Goal: Task Accomplishment & Management: Complete application form

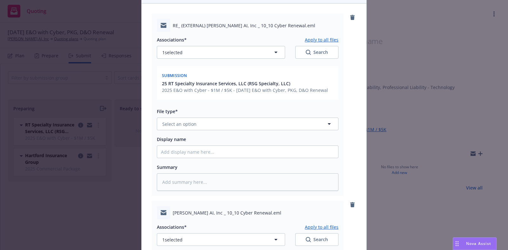
scroll to position [68, 0]
click at [200, 120] on button "Select an option" at bounding box center [248, 123] width 182 height 13
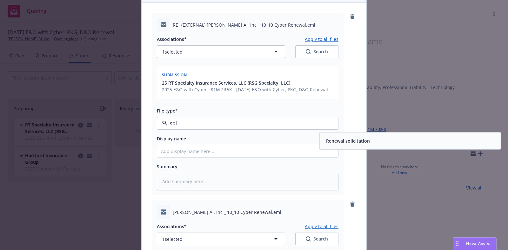
type input "soli"
click at [323, 142] on div "Renewal solicitation" at bounding box center [347, 141] width 48 height 9
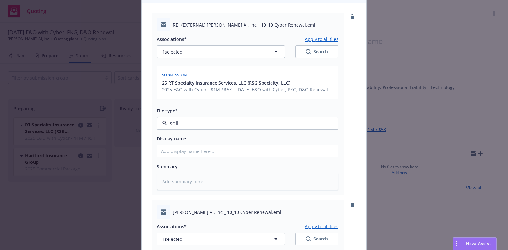
type textarea "x"
click at [170, 153] on input "Display name" at bounding box center [247, 151] width 181 height 12
paste input "[TERM] [POLICY TYPE] Renewal Solicit RCVD From [UNDERWRITER/COMPANY]"
type input "[TERM] [POLICY TYPE] Renewal Solicit RCVD From [UNDERWRITER/COMPANY]"
type textarea "x"
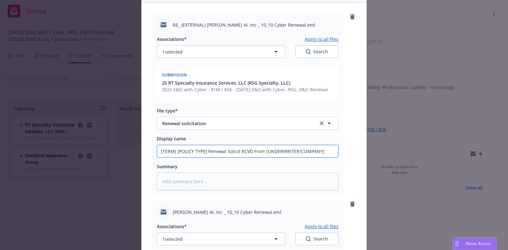
drag, startPoint x: 203, startPoint y: 147, endPoint x: 125, endPoint y: 146, distance: 77.5
click at [125, 146] on div "Add files The uploaded files will be associated with 25 RT Specialty Insurance …" at bounding box center [254, 125] width 508 height 250
type input "2 Renewal Solicit RCVD From [UNDERWRITER/COMPANY]"
type textarea "x"
type input "20 Renewal Solicit RCVD From [UNDERWRITER/COMPANY]"
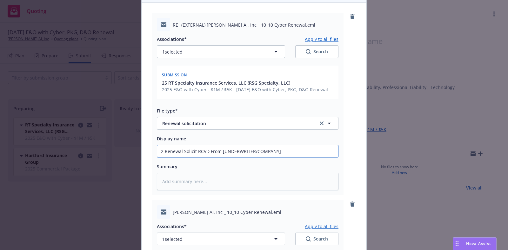
type textarea "x"
type input "205 Renewal Solicit RCVD From [UNDERWRITER/COMPANY]"
type textarea "x"
type input "20 Renewal Solicit RCVD From [UNDERWRITER/COMPANY]"
type textarea "x"
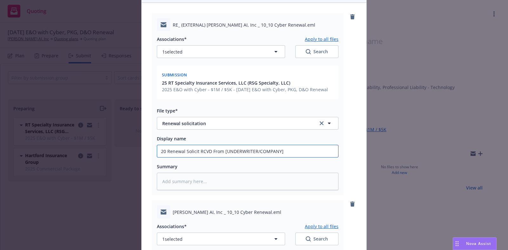
type input "202 Renewal Solicit RCVD From [UNDERWRITER/COMPANY]"
type textarea "x"
type input "2025 Renewal Solicit RCVD From [UNDERWRITER/COMPANY]"
type textarea "x"
type input "2025 Renewal Solicit RCVD From [UNDERWRITER/COMPANY]"
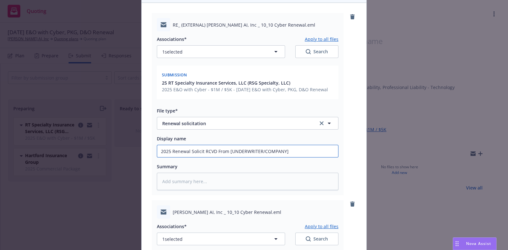
type textarea "x"
type input "2025 - Renewal Solicit RCVD From [UNDERWRITER/COMPANY]"
type textarea "x"
type input "2025 - Renewal Solicit RCVD From [UNDERWRITER/COMPANY]"
type textarea "x"
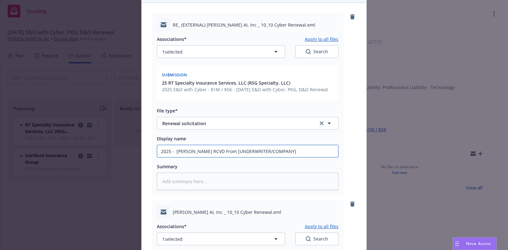
type input "2025 - 2 Renewal Solicit RCVD From [UNDERWRITER/COMPANY]"
type textarea "x"
type input "2025 - 20 Renewal Solicit RCVD From [UNDERWRITER/COMPANY]"
type textarea "x"
type input "2025 - 202 Renewal Solicit RCVD From [UNDERWRITER/COMPANY]"
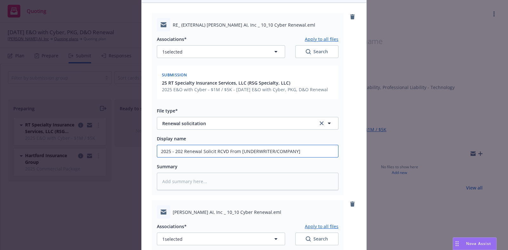
type textarea "x"
type input "2025 - 2026 Renewal Solicit RCVD From [UNDERWRITER/COMPANY]"
type textarea "x"
type input "2025 - 2026 Renewal Solicit RCVD From [UNDERWRITER/COMPANY]"
type textarea "x"
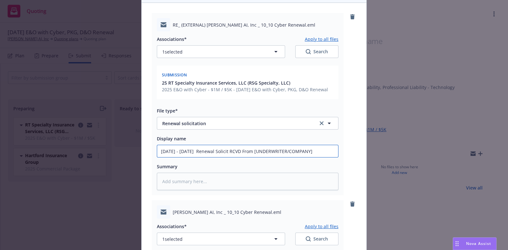
type input "2025 - 2026 E Renewal Solicit RCVD From [UNDERWRITER/COMPANY]"
type textarea "x"
type input "2025 - 2026 E& Renewal Solicit RCVD From [UNDERWRITER/COMPANY]"
type textarea "x"
type input "2025 - 2026 E&O Renewal Solicit RCVD From [UNDERWRITER/COMPANY]"
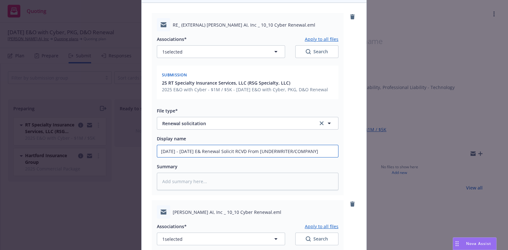
type textarea "x"
type input "2025 - 2026 E&O Renewal Solicit RCVD From [UNDERWRITER/COMPANY]"
type textarea "x"
type input "2025 - 2026 E&O w Renewal Solicit RCVD From [UNDERWRITER/COMPANY]"
type textarea "x"
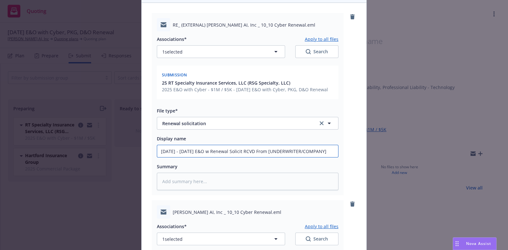
type input "2025 - 2026 E&O wi Renewal Solicit RCVD From [UNDERWRITER/COMPANY]"
type textarea "x"
type input "2025 - 2026 E&O wit Renewal Solicit RCVD From [UNDERWRITER/COMPANY]"
type textarea "x"
type input "2025 - 2026 E&O with Renewal Solicit RCVD From [UNDERWRITER/COMPANY]"
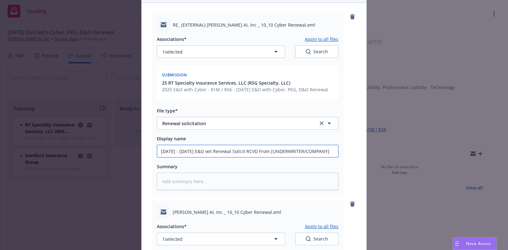
type textarea "x"
type input "2025 - 2026 E&O with Renewal Solicit RCVD From [UNDERWRITER/COMPANY]"
type textarea "x"
type input "2025 - 2026 E&O with C Renewal Solicit RCVD From [UNDERWRITER/COMPANY]"
type textarea "x"
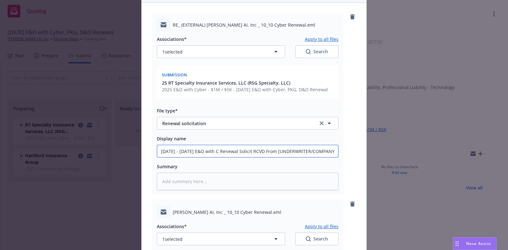
type input "2025 - 2026 E&O with Cy Renewal Solicit RCVD From [UNDERWRITER/COMPANY]"
type textarea "x"
type input "2025 - 2026 E&O with Cyb Renewal Solicit RCVD From [UNDERWRITER/COMPANY]"
type textarea "x"
type input "2025 - 2026 E&O with Cybe Renewal Solicit RCVD From [UNDERWRITER/COMPANY]"
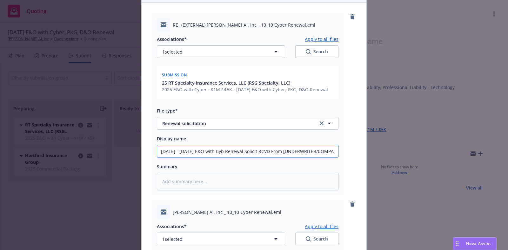
type textarea "x"
type input "2025 - 2026 E&O with Cyber Renewal Solicit RCVD From [UNDERWRITER/COMPANY]"
type textarea "x"
drag, startPoint x: 331, startPoint y: 149, endPoint x: 273, endPoint y: 158, distance: 59.0
click at [273, 158] on div "Associations* Apply to all files 1 selected Search Submission 25 RT Specialty I…" at bounding box center [248, 110] width 182 height 159
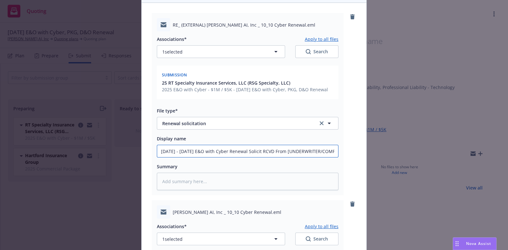
type input "2025 - 2026 E&O with Cyber Renewal Solicit RCVD From R"
type textarea "x"
type input "2025 - 2026 E&O with Cyber Renewal Solicit RCVD From RT"
type textarea "x"
type input "2025 - 2026 E&O with Cyber Renewal Solicit RCVD From RT"
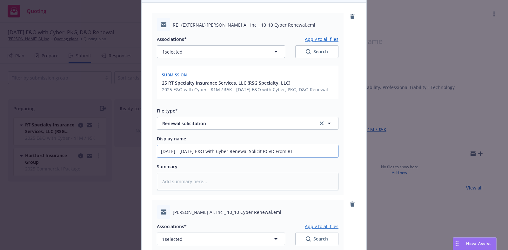
type textarea "x"
type input "2025 - 2026 E&O with Cyber Renewal Solicit RCVD From RT S"
type textarea "x"
type input "2025 - 2026 E&O with Cyber Renewal Solicit RCVD From RT Sp"
type textarea "x"
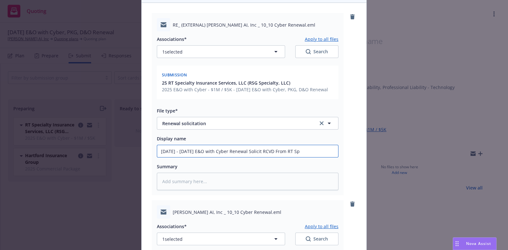
type input "2025 - 2026 E&O with Cyber Renewal Solicit RCVD From RT Spe"
type textarea "x"
type input "2025 - 2026 E&O with Cyber Renewal Solicit RCVD From RT Spec"
type textarea "x"
type input "2025 - 2026 E&O with Cyber Renewal Solicit RCVD From RT Speci"
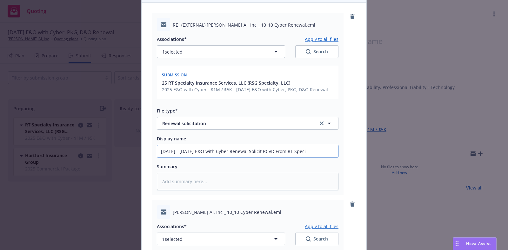
type textarea "x"
type input "2025 - 2026 E&O with Cyber Renewal Solicit RCVD From RT Specia"
type textarea "x"
type input "2025 - 2026 E&O with Cyber Renewal Solicit RCVD From RT Special"
type textarea "x"
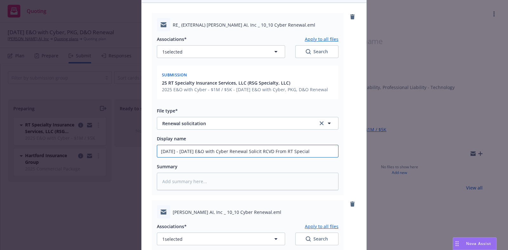
type input "2025 - 2026 E&O with Cyber Renewal Solicit RCVD From RT Specialt"
type textarea "x"
type input "2025 - 2026 E&O with Cyber Renewal Solicit RCVD From RT Specialty"
type textarea "x"
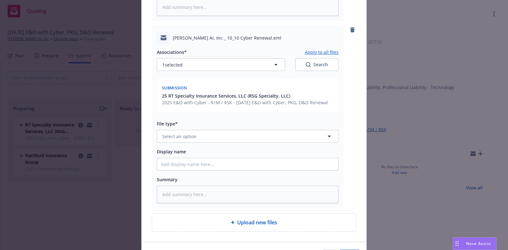
scroll to position [243, 0]
type input "2025 - 2026 E&O with Cyber Renewal Solicit RCVD From RT Specialty"
paste input "[YR] [POLICY TYPE] Request for Renewal Requirements to [UNDERWRITER/COMPANY]"
type input "[YR] [POLICY TYPE] Request for Renewal Requirements to [UNDERWRITER/COMPANY]"
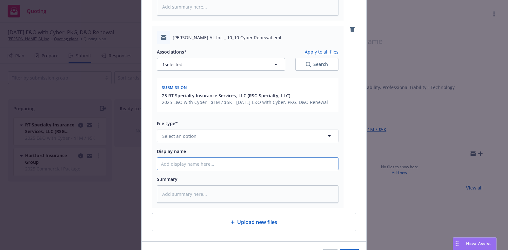
type textarea "x"
type input "[YR] [POLICY TYPE] Request for Renewal Requirements to [UNDERWRITER/COMPANY]"
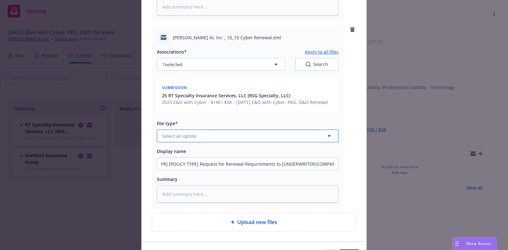
scroll to position [0, 0]
click at [190, 137] on span "Select an option" at bounding box center [179, 136] width 34 height 7
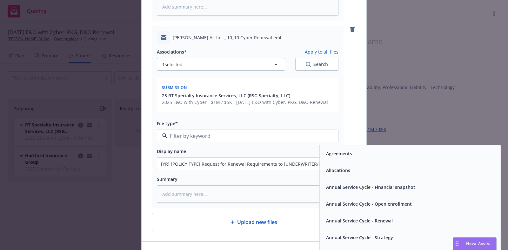
type input "c"
type input "e"
type input "c"
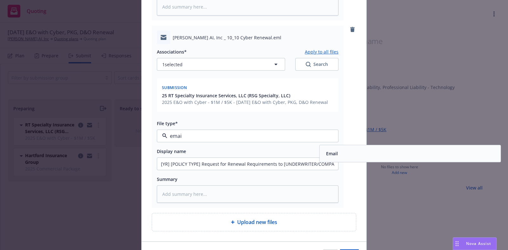
type input "email"
click at [326, 149] on div "Email" at bounding box center [331, 153] width 16 height 9
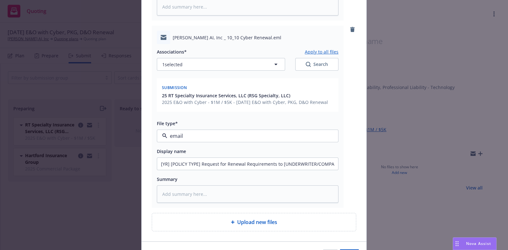
type textarea "x"
drag, startPoint x: 196, startPoint y: 168, endPoint x: 143, endPoint y: 165, distance: 53.4
click at [143, 165] on div "RE_ (EXTERNAL) Delphina AI, Inc _ 10_10 Cyber Renewal.eml Associations* Apply t…" at bounding box center [254, 35] width 225 height 414
type input "2 Request for Renewal Requirements to [UNDERWRITER/COMPANY]"
type textarea "x"
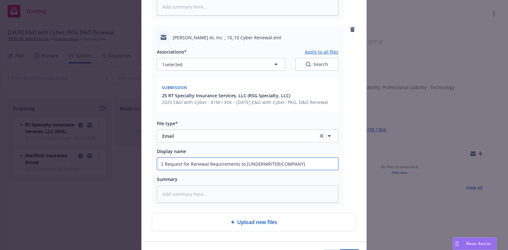
type input "20 Request for Renewal Requirements to [UNDERWRITER/COMPANY]"
type textarea "x"
type input "202 Request for Renewal Requirements to [UNDERWRITER/COMPANY]"
type textarea "x"
type input "2025 Request for Renewal Requirements to [UNDERWRITER/COMPANY]"
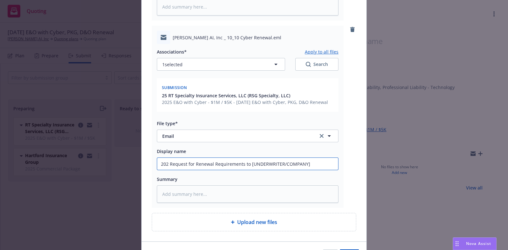
type textarea "x"
type input "2025 Request for Renewal Requirements to [UNDERWRITER/COMPANY]"
type textarea "x"
type input "2025 E Request for Renewal Requirements to [UNDERWRITER/COMPANY]"
type textarea "x"
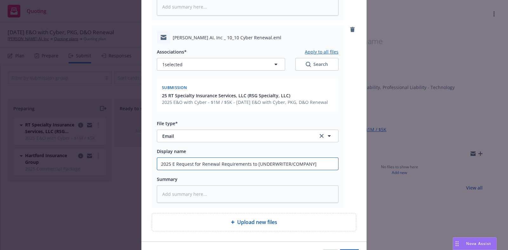
type input "2025 E& Request for Renewal Requirements to [UNDERWRITER/COMPANY]"
type textarea "x"
type input "2025 E&O Request for Renewal Requirements to [UNDERWRITER/COMPANY]"
type textarea "x"
type input "2025 E&O Request for Renewal Requirements to [UNDERWRITER/COMPANY]"
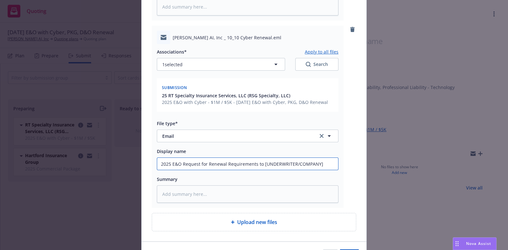
type textarea "x"
type input "2025 E&O w Request for Renewal Requirements to [UNDERWRITER/COMPANY]"
type textarea "x"
type input "2025 E&O wi Request for Renewal Requirements to [UNDERWRITER/COMPANY]"
type textarea "x"
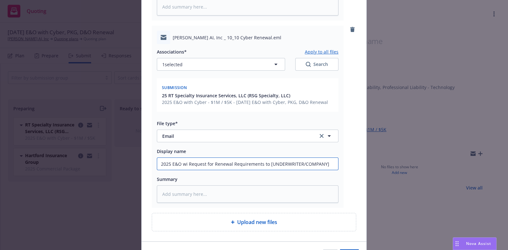
type input "2025 E&O wit Request for Renewal Requirements to [UNDERWRITER/COMPANY]"
type textarea "x"
type input "2025 E&O with Request for Renewal Requirements to [UNDERWRITER/COMPANY]"
type textarea "x"
type input "2025 E&O with Request for Renewal Requirements to [UNDERWRITER/COMPANY]"
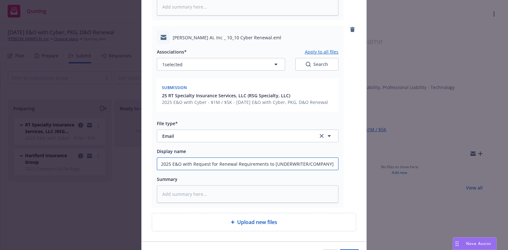
type textarea "x"
type input "2025 E&O with C Request for Renewal Requirements to [UNDERWRITER/COMPANY]"
type textarea "x"
type input "2025 E&O with Cy Request for Renewal Requirements to [UNDERWRITER/COMPANY]"
type textarea "x"
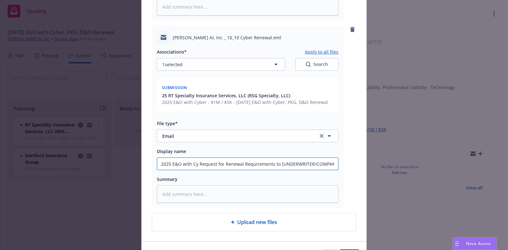
type input "2025 E&O with Cyb Request for Renewal Requirements to [UNDERWRITER/COMPANY]"
type textarea "x"
type input "2025 E&O with Cybe Request for Renewal Requirements to [UNDERWRITER/COMPANY]"
type textarea "x"
type input "2025 E&O with Cyber Request for Renewal Requirements to [UNDERWRITER/COMPANY]"
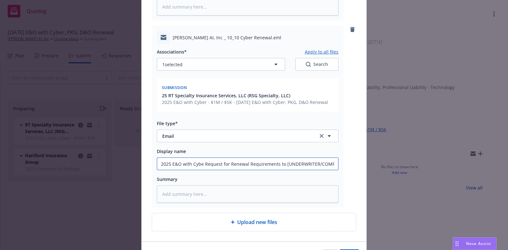
type textarea "x"
drag, startPoint x: 281, startPoint y: 164, endPoint x: 384, endPoint y: 170, distance: 103.0
click at [384, 170] on div "Add files The uploaded files will be associated with 25 RT Specialty Insurance …" at bounding box center [254, 125] width 508 height 250
type input "2025 E&O with Cyber Request for Renewal Requirements to"
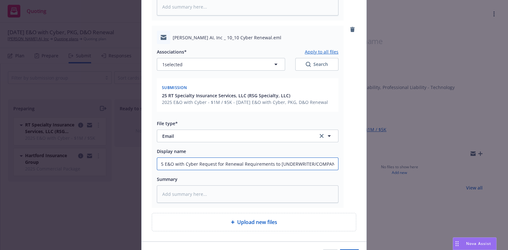
type textarea "x"
type input "2025 E&O with Cyber Request for Renewal Requirements to"
type textarea "x"
type input "2025 E&O with Cyber Request for Renewal Requirements to R"
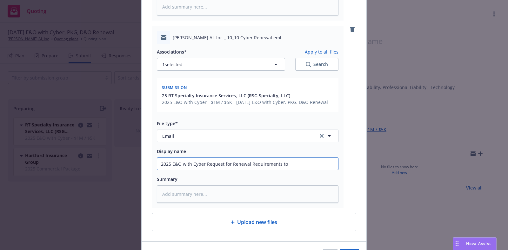
type textarea "x"
type input "2025 E&O with Cyber Request for Renewal Requirements to RT"
type textarea "x"
type input "2025 E&O with Cyber Request for Renewal Requirements to RT"
type textarea "x"
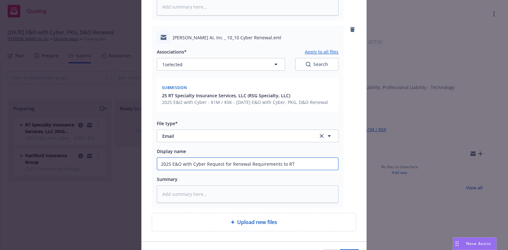
type input "2025 E&O with Cyber Request for Renewal Requirements to RT S"
type textarea "x"
type input "2025 E&O with Cyber Request for Renewal Requirements to RT Sp"
type textarea "x"
type input "2025 E&O with Cyber Request for Renewal Requirements to RT Spe"
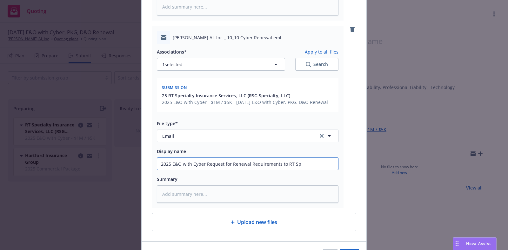
type textarea "x"
type input "2025 E&O with Cyber Request for Renewal Requirements to RT Spec"
type textarea "x"
type input "2025 E&O with Cyber Request for Renewal Requirements to RT Speci"
type textarea "x"
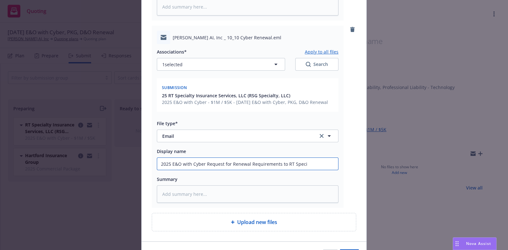
type input "2025 E&O with Cyber Request for Renewal Requirements to RT Specia"
type textarea "x"
type input "2025 E&O with Cyber Request for Renewal Requirements to RT Special"
type textarea "x"
type input "2025 E&O with Cyber Request for Renewal Requirements to RT Specialt"
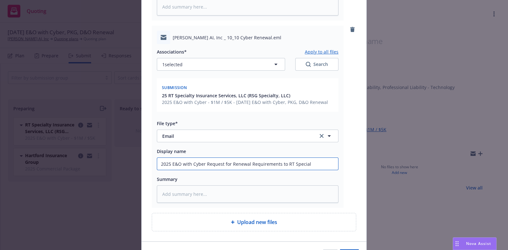
type textarea "x"
type input "2025 E&O with Cyber Request for Renewal Requirements to RT Specialty"
type textarea "x"
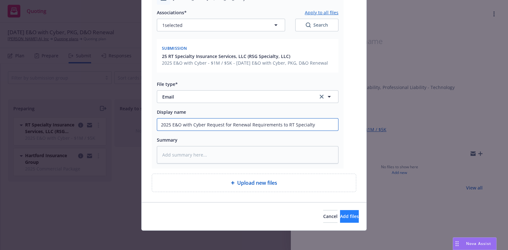
type input "2025 E&O with Cyber Request for Renewal Requirements to RT Specialty"
click at [340, 214] on span "Add files" at bounding box center [349, 217] width 19 height 6
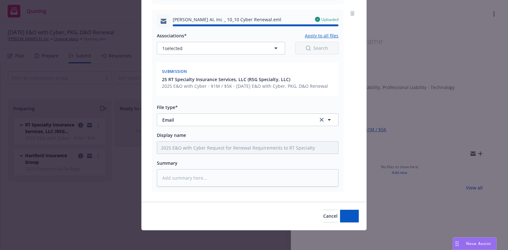
type textarea "x"
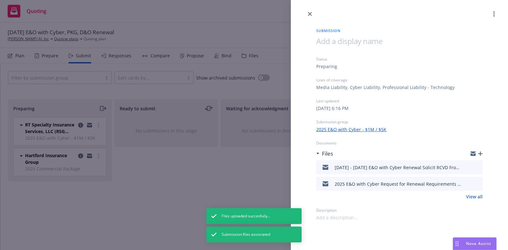
click at [250, 182] on div "Submission Status Preparing Lines of coverage Media Liability, Cyber Liability,…" at bounding box center [254, 125] width 508 height 250
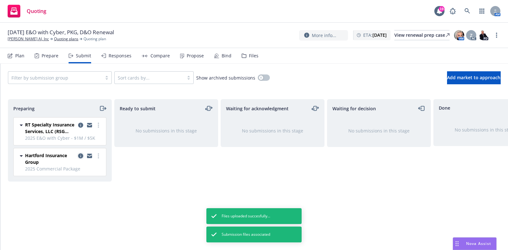
click at [81, 154] on icon "copy logging email" at bounding box center [80, 156] width 5 height 5
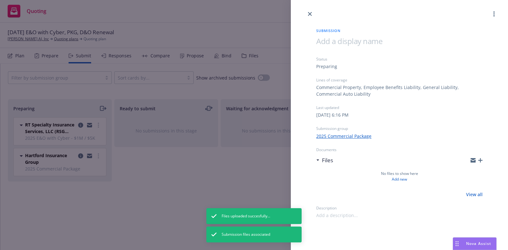
click at [140, 201] on div "Submission Status Preparing Lines of coverage Commercial Property, Employee Ben…" at bounding box center [254, 125] width 508 height 250
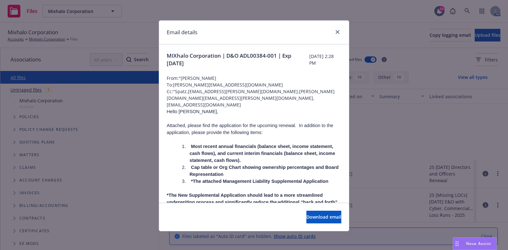
scroll to position [86, 0]
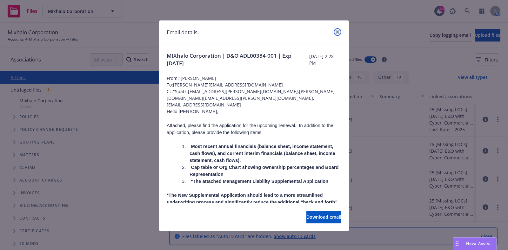
click at [334, 34] on link "close" at bounding box center [338, 32] width 8 height 8
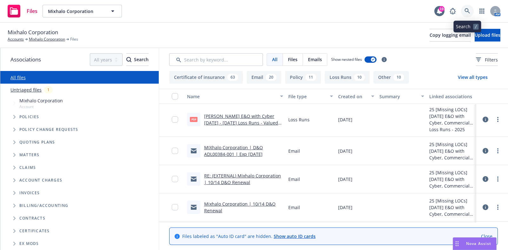
click at [465, 11] on icon at bounding box center [466, 10] width 5 height 5
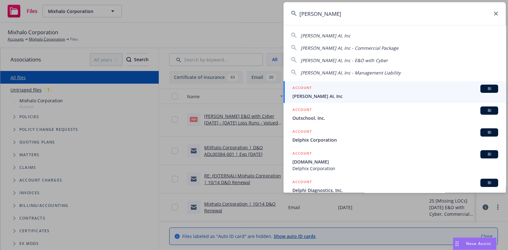
type input "[PERSON_NAME]"
click at [340, 94] on span "[PERSON_NAME] AI, Inc" at bounding box center [395, 96] width 206 height 7
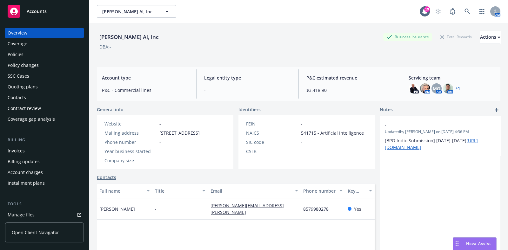
click at [25, 50] on div "Policies" at bounding box center [45, 55] width 74 height 10
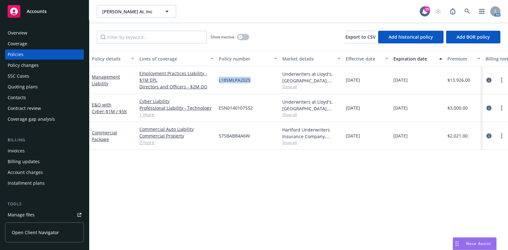
drag, startPoint x: 257, startPoint y: 81, endPoint x: 217, endPoint y: 84, distance: 40.4
click at [217, 84] on div "L18SMLPA2025" at bounding box center [247, 80] width 63 height 28
copy span "L18SMLPA2025"
click at [35, 90] on div "Quoting plans" at bounding box center [23, 87] width 30 height 10
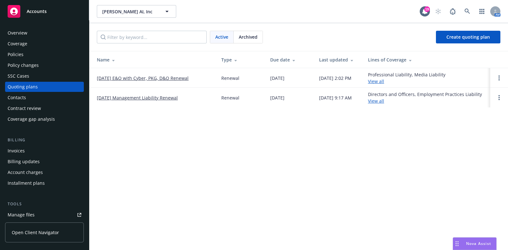
click at [138, 78] on link "10/10/25 E&O with Cyber, PKG, D&O Renewal" at bounding box center [143, 78] width 92 height 7
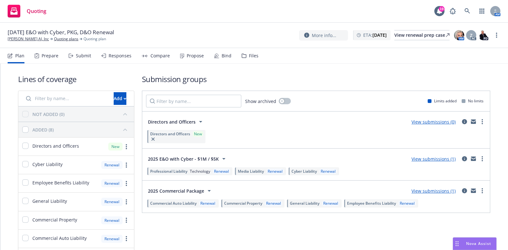
click at [47, 55] on div "Prepare" at bounding box center [50, 55] width 17 height 5
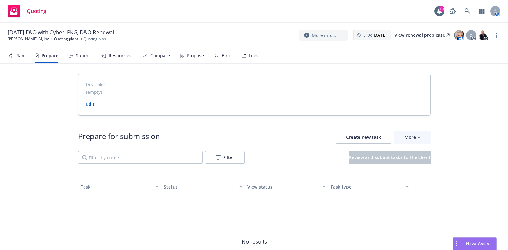
click at [77, 57] on div "Submit" at bounding box center [83, 55] width 15 height 5
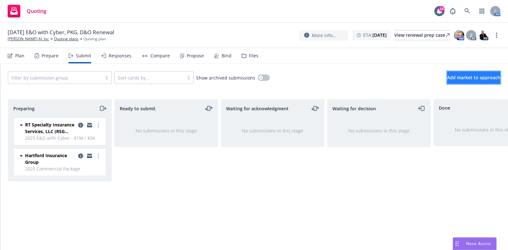
click at [458, 74] on button "Add market to approach" at bounding box center [473, 77] width 53 height 13
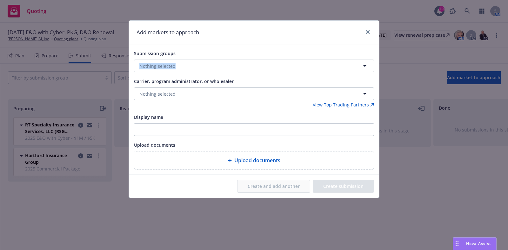
drag, startPoint x: 181, startPoint y: 57, endPoint x: 181, endPoint y: 60, distance: 3.5
click at [181, 60] on div "Submission groups Nothing selected" at bounding box center [254, 61] width 240 height 23
click at [181, 60] on button "Nothing selected" at bounding box center [254, 66] width 240 height 13
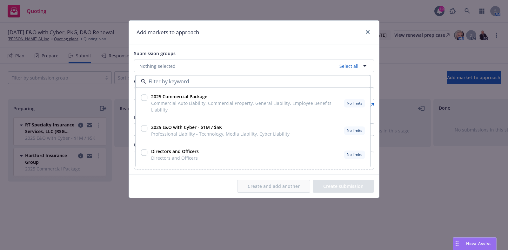
click at [147, 151] on input "checkbox" at bounding box center [144, 153] width 6 height 6
checkbox input "true"
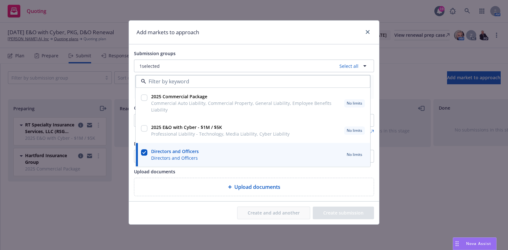
click at [163, 203] on div "Create and add another Create submission" at bounding box center [254, 213] width 250 height 23
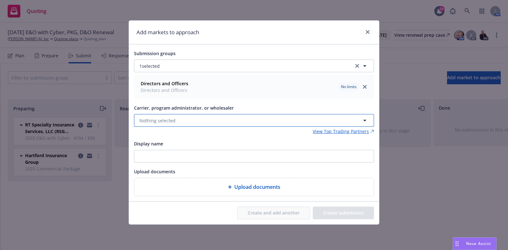
click at [166, 123] on span "Nothing selected" at bounding box center [157, 120] width 36 height 7
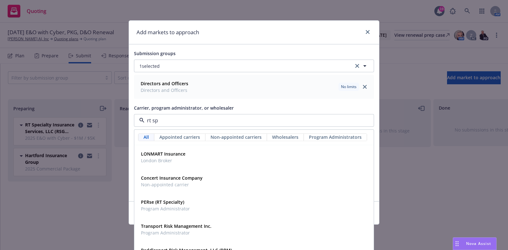
type input "rt spe"
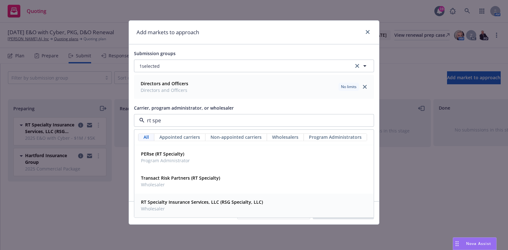
click at [183, 204] on strong "RT Specialty Insurance Services, LLC (RSG Specialty, LLC)" at bounding box center [202, 203] width 122 height 6
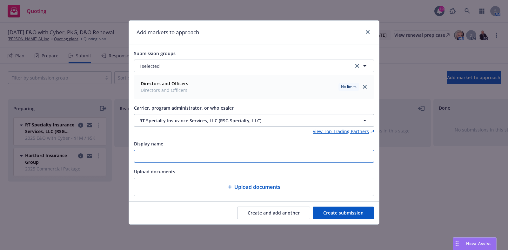
click at [176, 154] on input "Display name" at bounding box center [253, 156] width 239 height 12
type input "2025 D&O"
click at [249, 186] on span "Upload documents" at bounding box center [257, 187] width 46 height 8
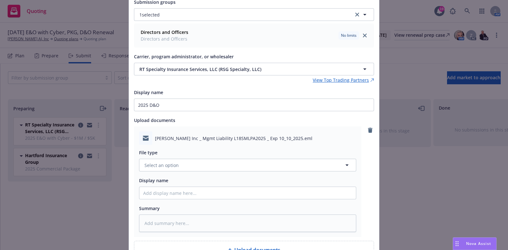
scroll to position [57, 0]
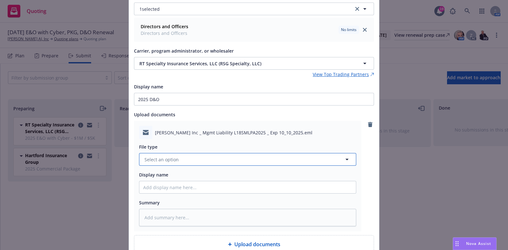
click at [171, 163] on button "Select an option" at bounding box center [247, 159] width 217 height 13
type input "soli"
click at [177, 183] on div "Renewal solicitation" at bounding box center [247, 177] width 216 height 17
click at [165, 186] on input "Display name" at bounding box center [247, 188] width 216 height 12
paste input "[TERM] [POLICY TYPE] Renewal Solicit RCVD From [UNDERWRITER/COMPANY]"
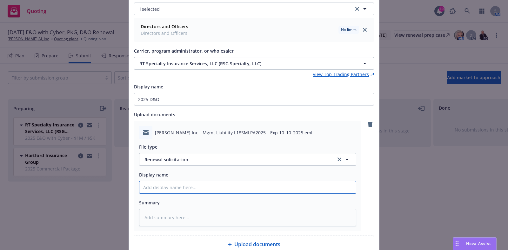
type textarea "x"
type input "[TERM] [POLICY TYPE] Renewal Solicit RCVD From [UNDERWRITER/COMPANY]"
drag, startPoint x: 184, startPoint y: 186, endPoint x: 181, endPoint y: 190, distance: 4.3
click at [181, 190] on input "[TERM] [POLICY TYPE] Renewal Solicit RCVD From [UNDERWRITER/COMPANY]" at bounding box center [247, 188] width 216 height 12
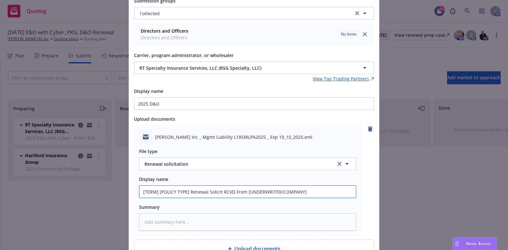
scroll to position [54, 0]
drag, startPoint x: 185, startPoint y: 193, endPoint x: 134, endPoint y: 198, distance: 51.7
click at [134, 198] on div "Delphina Inc _ Mgmt Liability L18SMLPA2025 _ Exp 10_10_2025.eml File type Renew…" at bounding box center [247, 179] width 227 height 111
type textarea "x"
type input "2Renewal Solicit RCVD From [UNDERWRITER/COMPANY]"
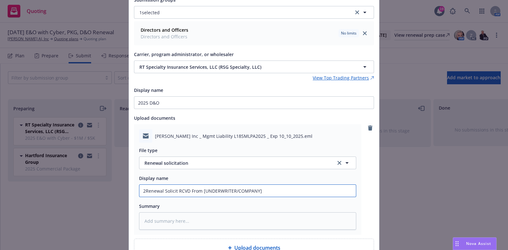
type textarea "x"
type input "20Renewal Solicit RCVD From [UNDERWRITER/COMPANY]"
type textarea "x"
type input "202Renewal Solicit RCVD From [UNDERWRITER/COMPANY]"
type textarea "x"
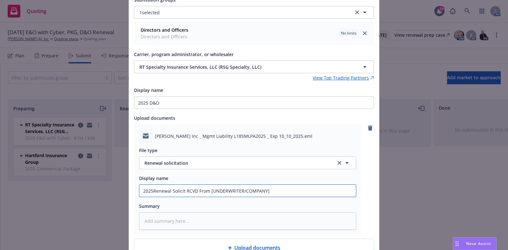
type input "2025 Renewal Solicit RCVD From [UNDERWRITER/COMPANY]"
type textarea "x"
type input "2025 - Renewal Solicit RCVD From [UNDERWRITER/COMPANY]"
type textarea "x"
type input "2025 - 2Renewal Solicit RCVD From [UNDERWRITER/COMPANY]"
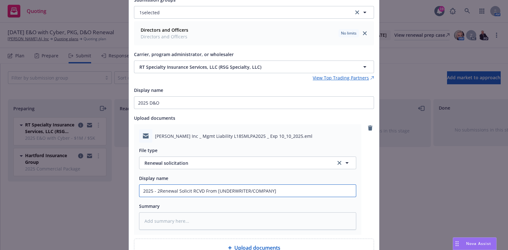
type textarea "x"
type input "2025 - 20Renewal Solicit RCVD From [UNDERWRITER/COMPANY]"
type textarea "x"
type input "2025 - 202Renewal Solicit RCVD From [UNDERWRITER/COMPANY]"
type textarea "x"
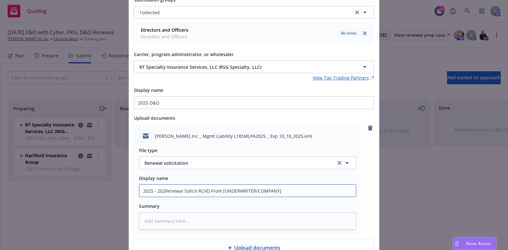
type input "2025 - 2026Renewal Solicit RCVD From [UNDERWRITER/COMPANY]"
type textarea "x"
type input "2025 - 2026 Renewal Solicit RCVD From [UNDERWRITER/COMPANY]"
type textarea "x"
type input "2025 - 2026 DRenewal Solicit RCVD From [UNDERWRITER/COMPANY]"
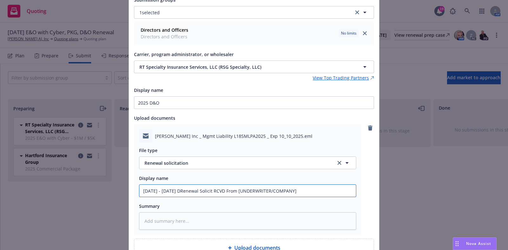
type textarea "x"
type input "2025 - 2026 D&Renewal Solicit RCVD From [UNDERWRITER/COMPANY]"
type textarea "x"
type input "2025 - 2026 D&ORenewal Solicit RCVD From [UNDERWRITER/COMPANY]"
type textarea "x"
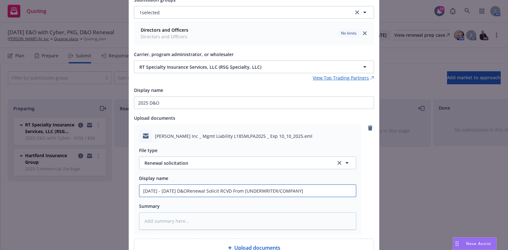
type input "2025 - 2026 D&O Renewal Solicit RCVD From [UNDERWRITER/COMPANY]"
drag, startPoint x: 300, startPoint y: 192, endPoint x: 233, endPoint y: 213, distance: 70.4
click at [233, 213] on div "File type Renewal solicitation Renewal solicitation Display name 2025 - 2026 D&…" at bounding box center [247, 186] width 217 height 87
type textarea "x"
type input "2025 - 2026 D&O Renewal Solicit RCVD From RT"
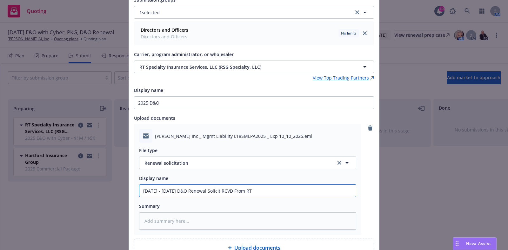
type textarea "x"
type input "2025 - 2026 D&O Renewal Solicit RCVD From RT S"
type textarea "x"
type input "2025 - 2026 D&O Renewal Solicit RCVD From RT Sp"
type textarea "x"
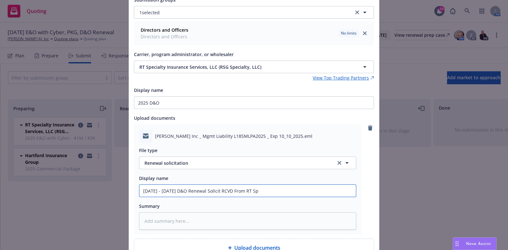
type input "2025 - 2026 D&O Renewal Solicit RCVD From RT Spe"
type textarea "x"
type input "2025 - 2026 D&O Renewal Solicit RCVD From RT Spec"
type textarea "x"
type input "2025 - 2026 D&O Renewal Solicit RCVD From RT Speci"
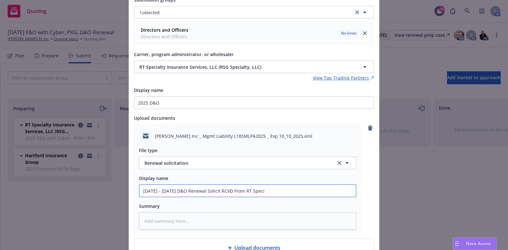
type textarea "x"
type input "2025 - 2026 D&O Renewal Solicit RCVD From RT Special"
type textarea "x"
type input "2025 - 2026 D&O Renewal Solicit RCVD From RT Specialt"
type textarea "x"
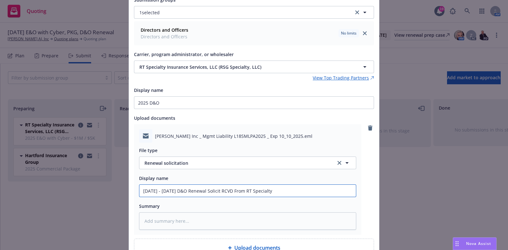
scroll to position [109, 0]
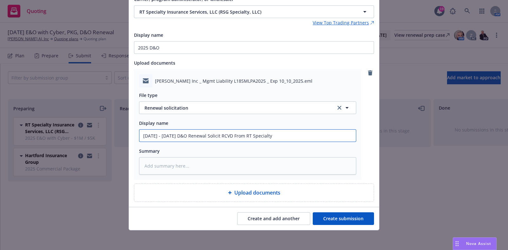
type input "2025 - 2026 D&O Renewal Solicit RCVD From RT Specialty"
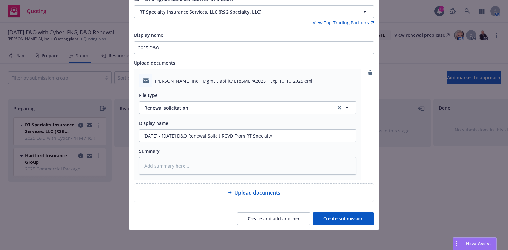
click at [344, 216] on button "Create submission" at bounding box center [343, 219] width 61 height 13
click at [320, 215] on button "Create submission" at bounding box center [343, 219] width 61 height 13
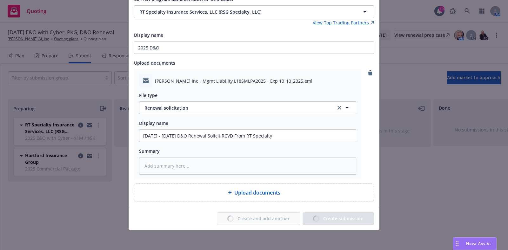
type textarea "x"
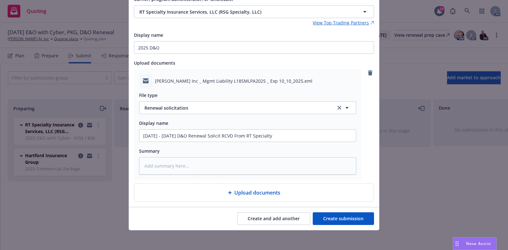
scroll to position [0, 0]
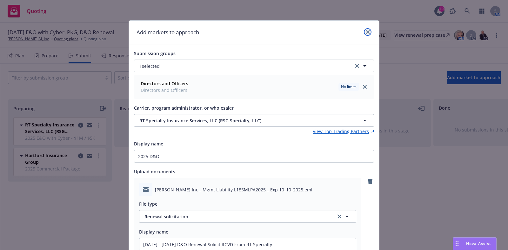
click at [366, 29] on link "close" at bounding box center [368, 32] width 8 height 8
